Goal: Book appointment/travel/reservation

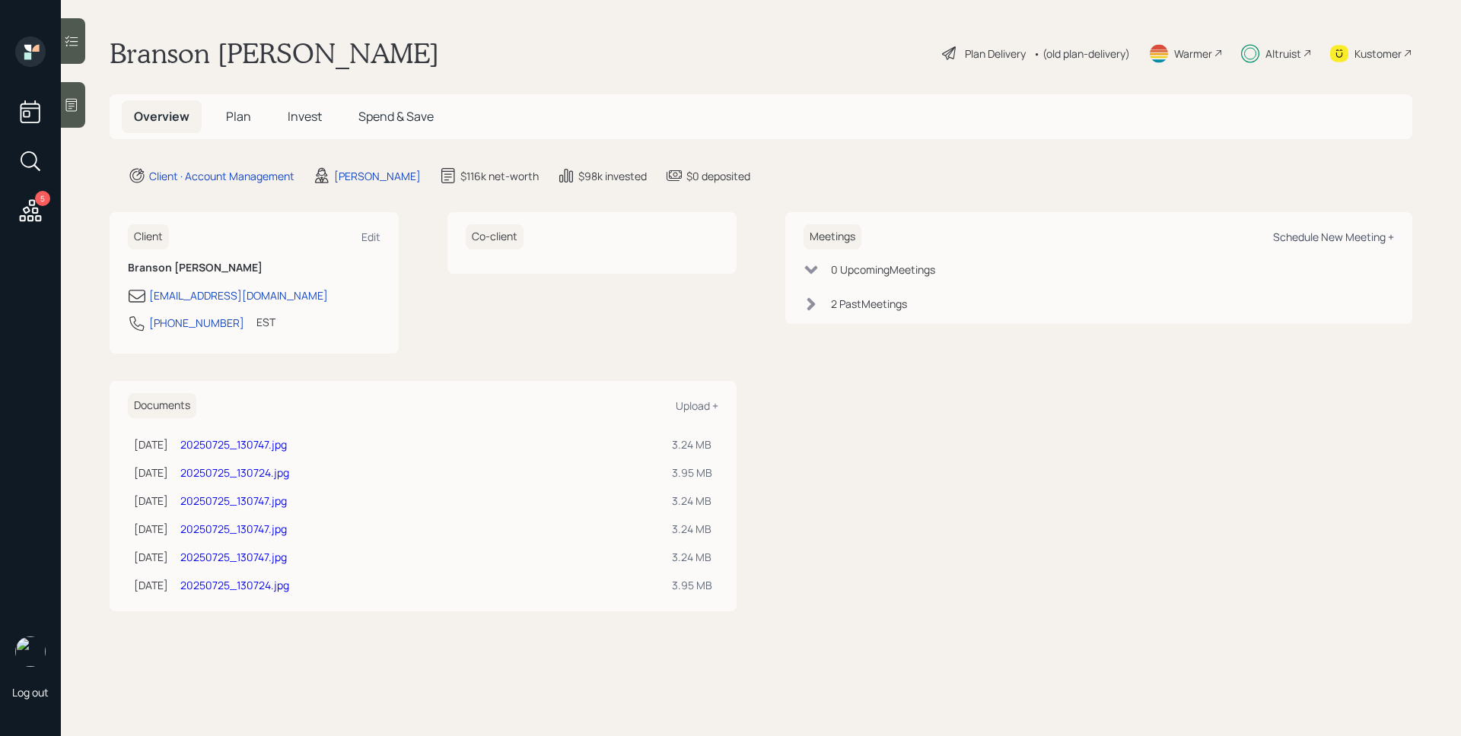
click at [1299, 235] on div "Schedule New Meeting +" at bounding box center [1333, 237] width 121 height 14
select select "d946c976-65aa-4529-ac9d-02c4f1114fc0"
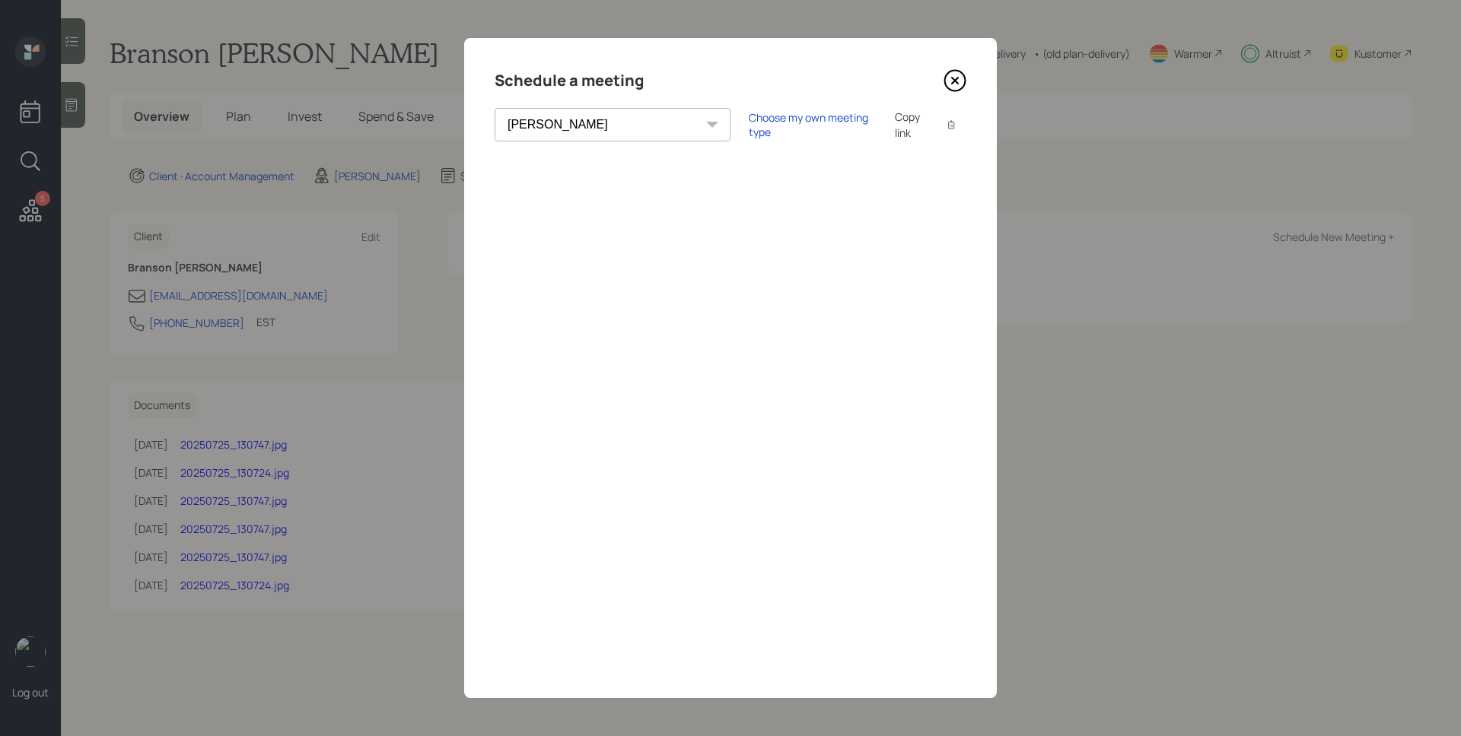
click at [952, 75] on icon at bounding box center [954, 80] width 23 height 23
